Goal: Task Accomplishment & Management: Complete application form

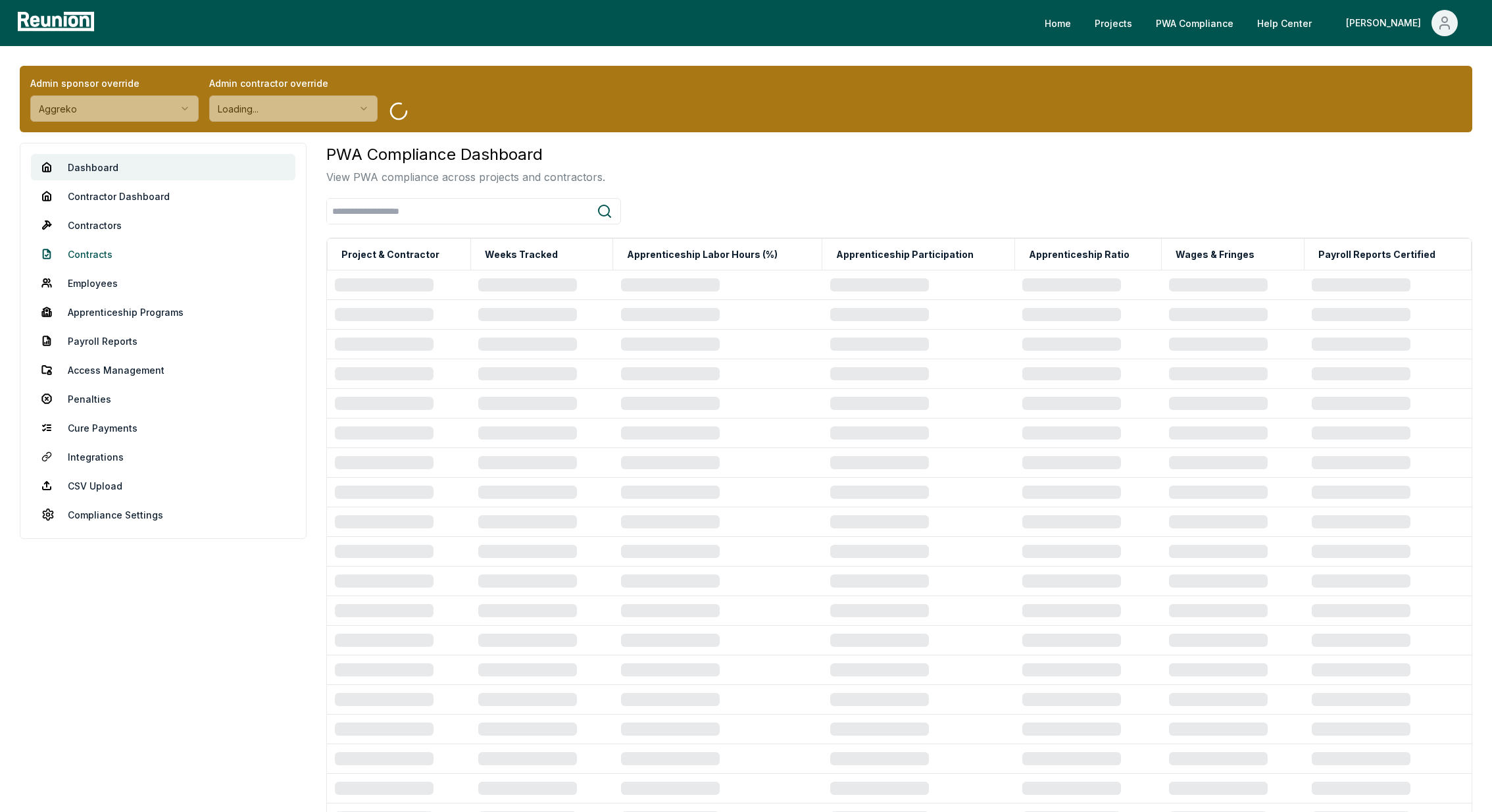
click at [95, 254] on link "Contracts" at bounding box center [163, 254] width 265 height 26
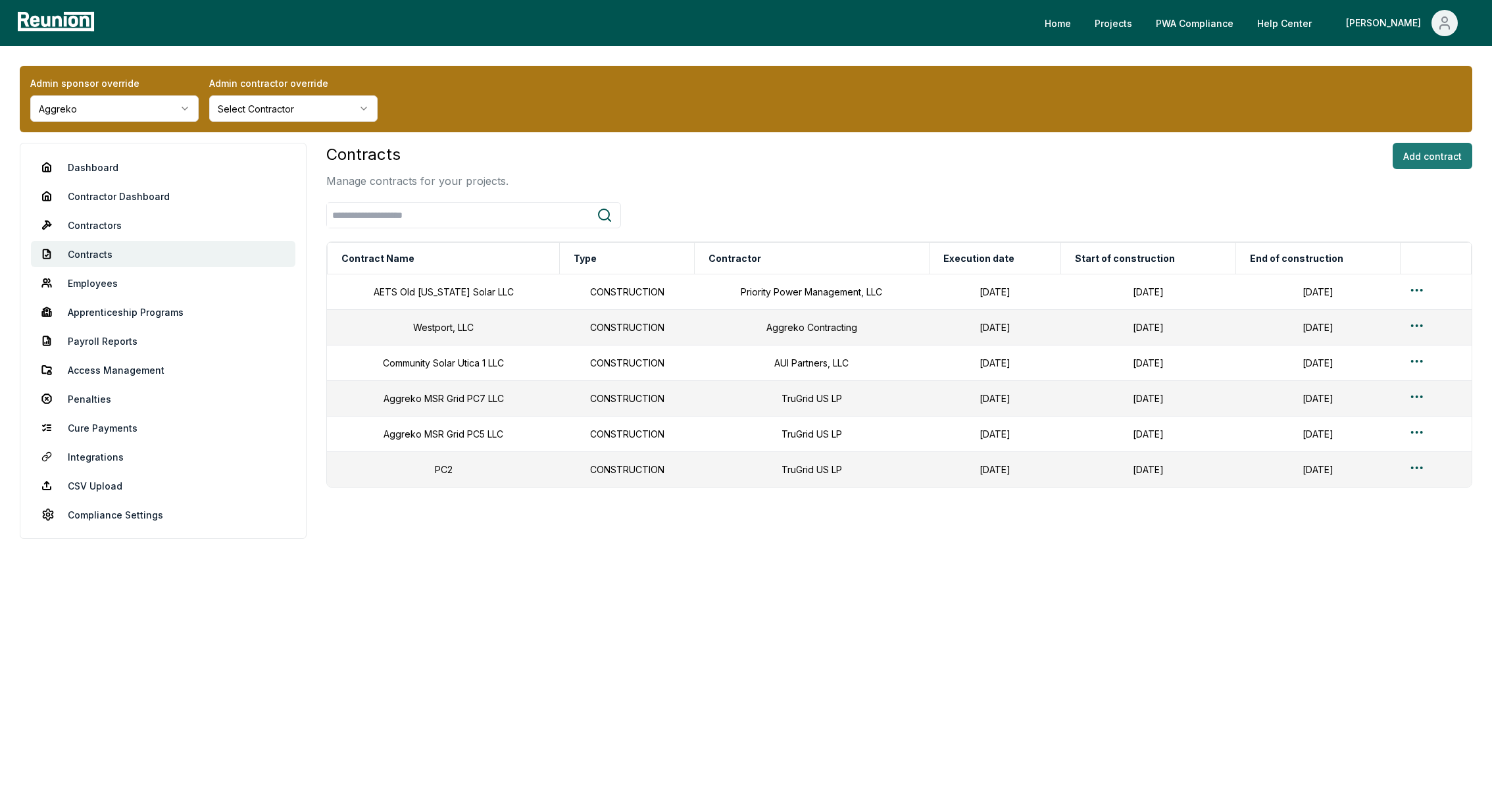
click at [1420, 152] on button "Add contract" at bounding box center [1432, 156] width 79 height 26
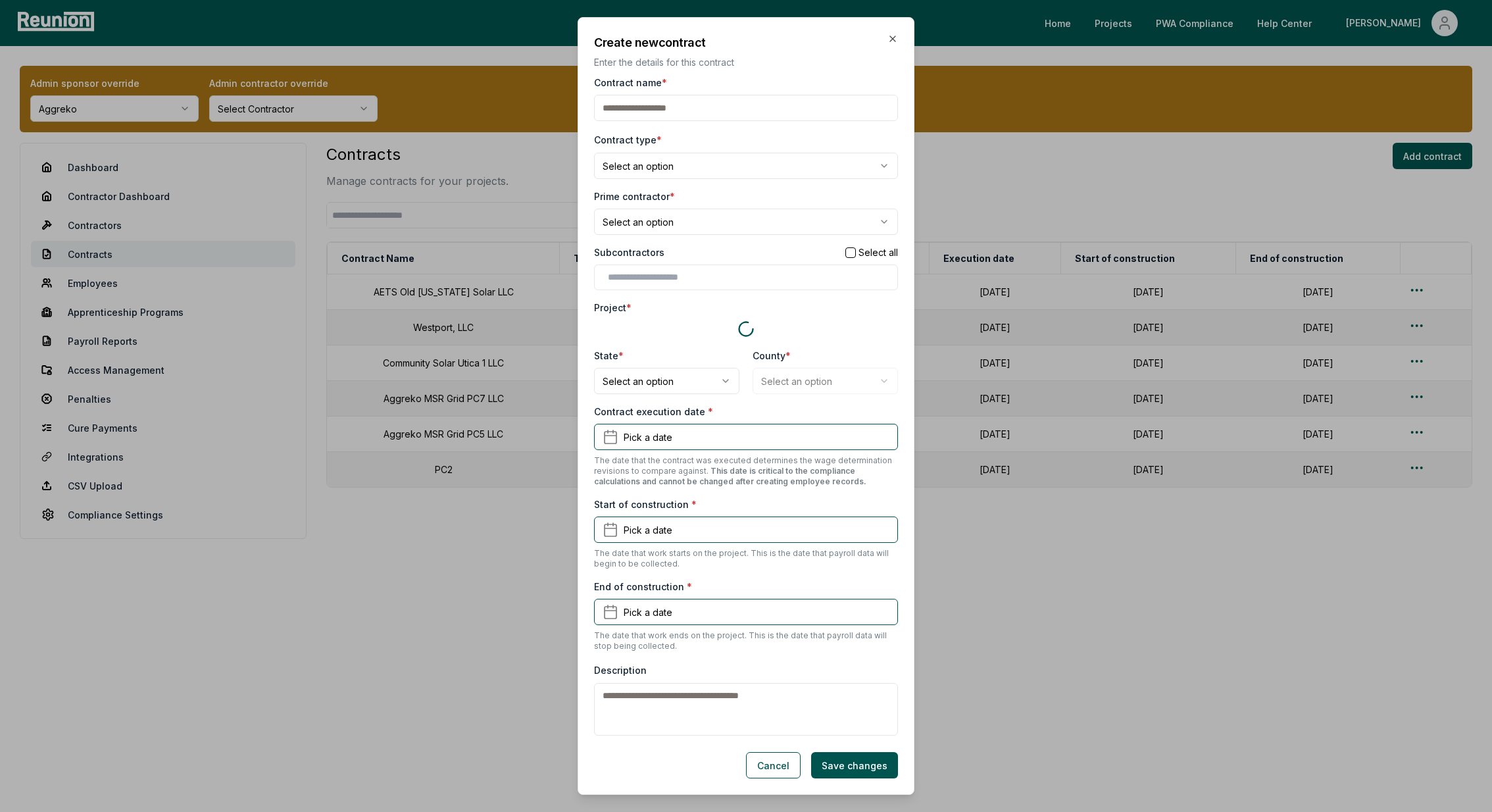
click at [640, 173] on body "Please visit us on your desktop We're working on making our marketplace mobile-…" at bounding box center [746, 406] width 1492 height 812
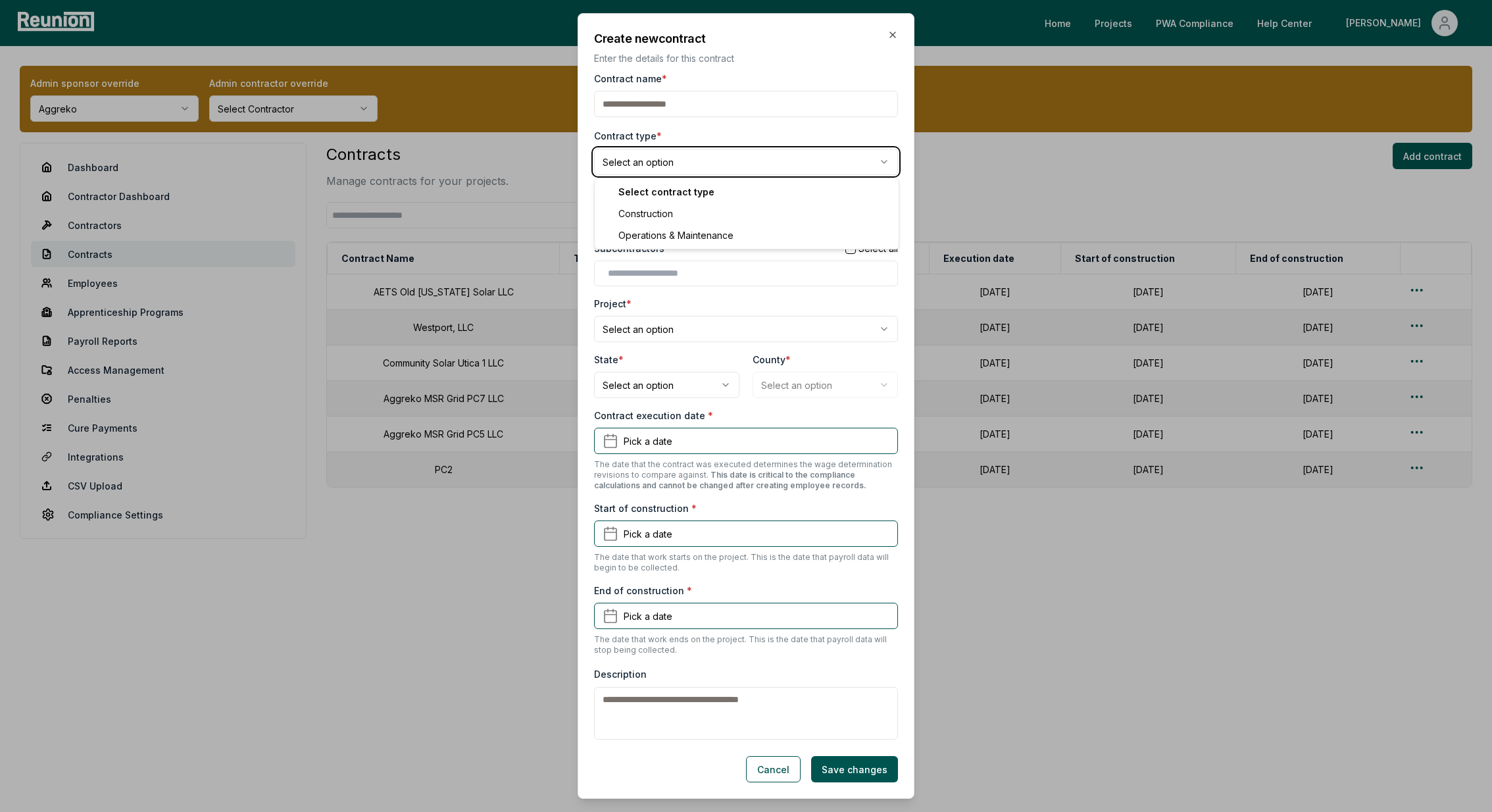
click at [751, 274] on body "Please visit us on your desktop We're working on making our marketplace mobile-…" at bounding box center [746, 406] width 1492 height 812
click at [893, 40] on h2 "Create new contract" at bounding box center [745, 39] width 304 height 18
click at [893, 29] on div "**********" at bounding box center [745, 406] width 337 height 786
click at [888, 31] on icon "button" at bounding box center [893, 35] width 11 height 11
